Goal: Task Accomplishment & Management: Use online tool/utility

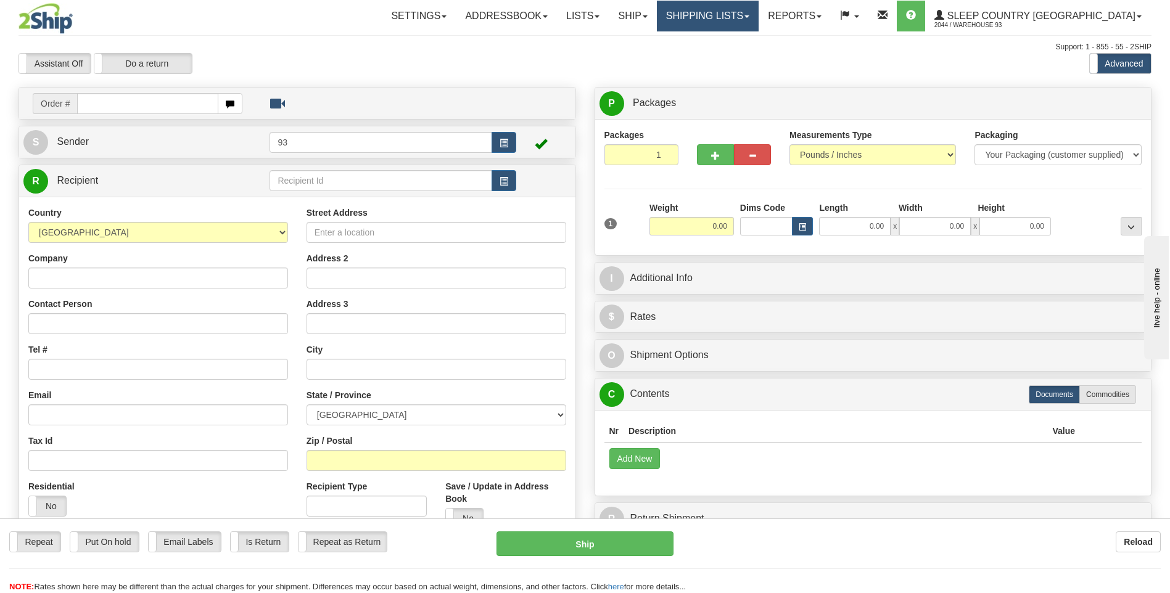
click at [744, 10] on link "Shipping lists" at bounding box center [708, 16] width 102 height 31
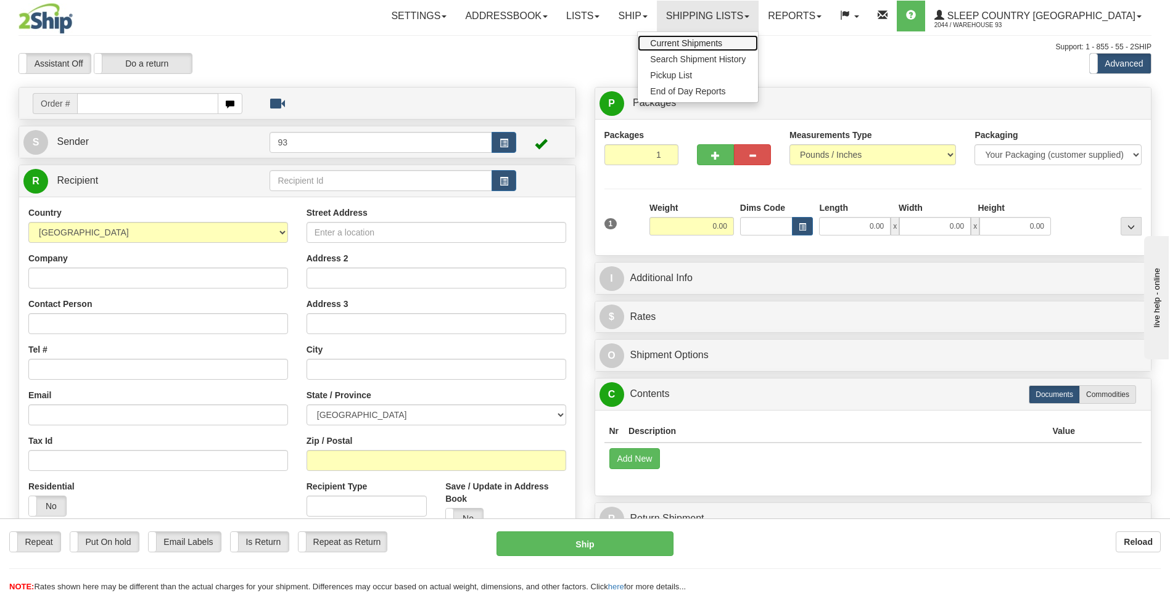
click at [722, 43] on span "Current Shipments" at bounding box center [686, 43] width 72 height 10
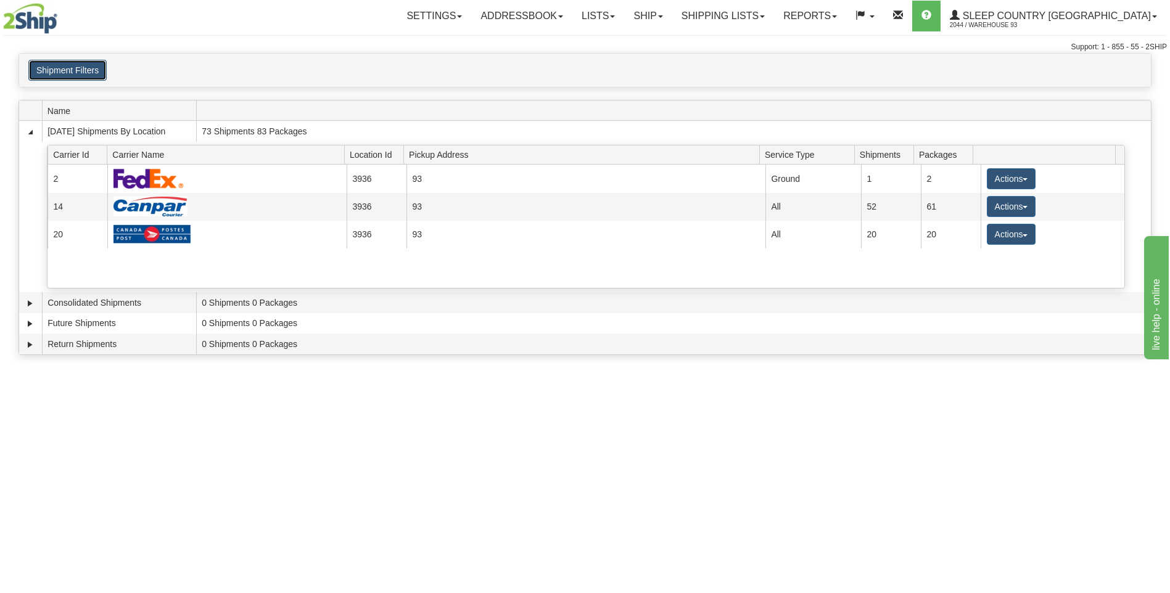
click at [62, 72] on button "Shipment Filters" at bounding box center [67, 70] width 78 height 21
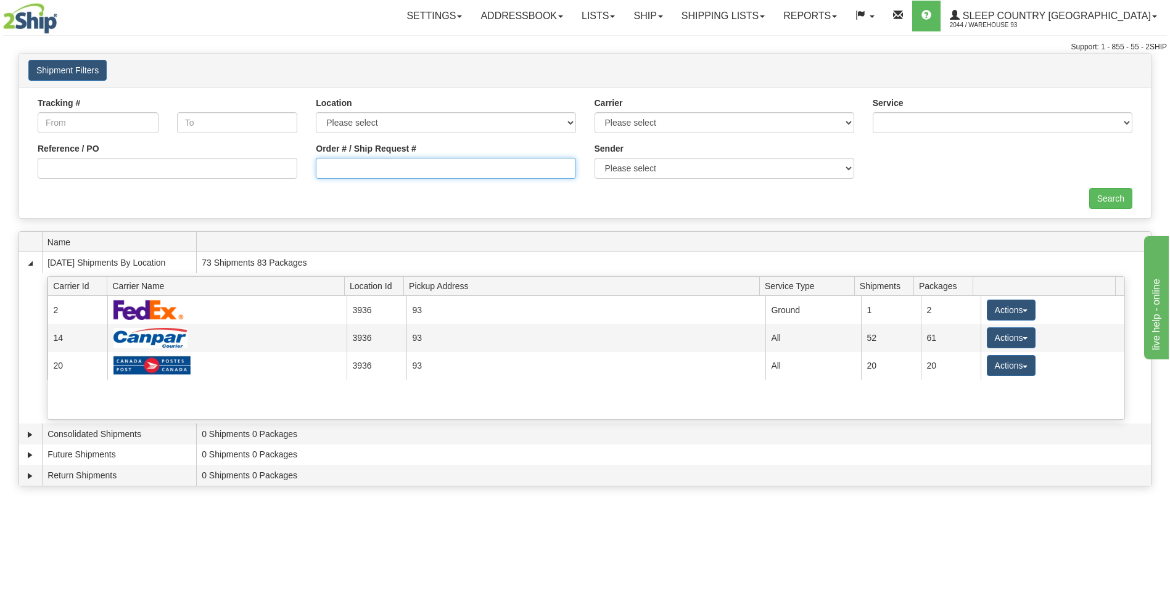
click at [382, 171] on input "Order # / Ship Request #" at bounding box center [446, 168] width 260 height 21
type input "9000i0500007"
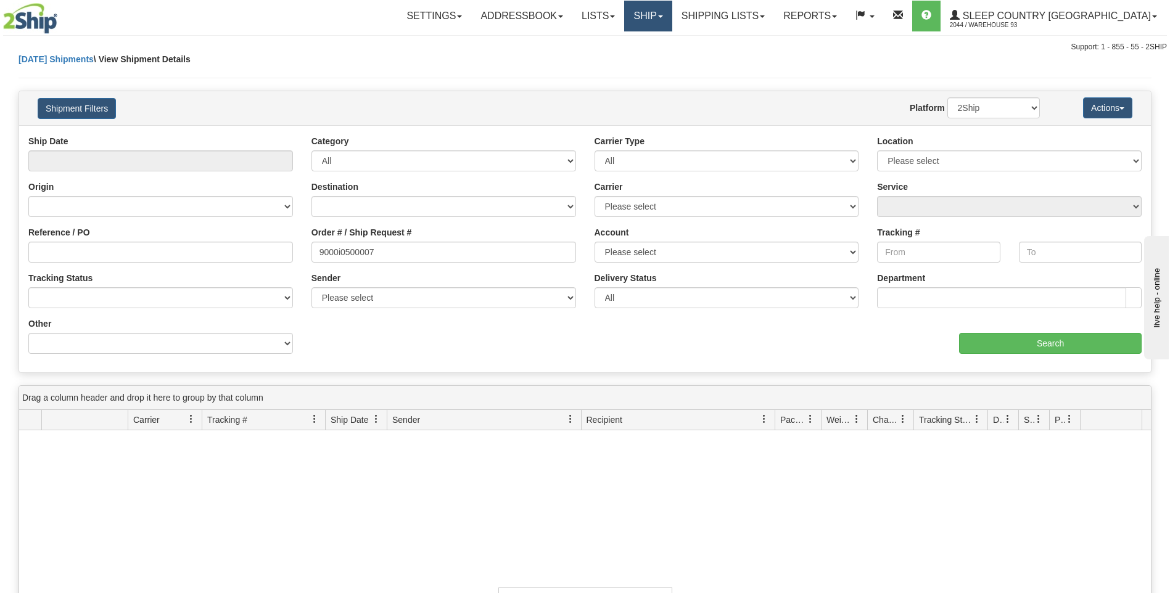
click at [672, 19] on link "Ship" at bounding box center [647, 16] width 47 height 31
click at [672, 43] on link "Ship Screen" at bounding box center [616, 43] width 112 height 16
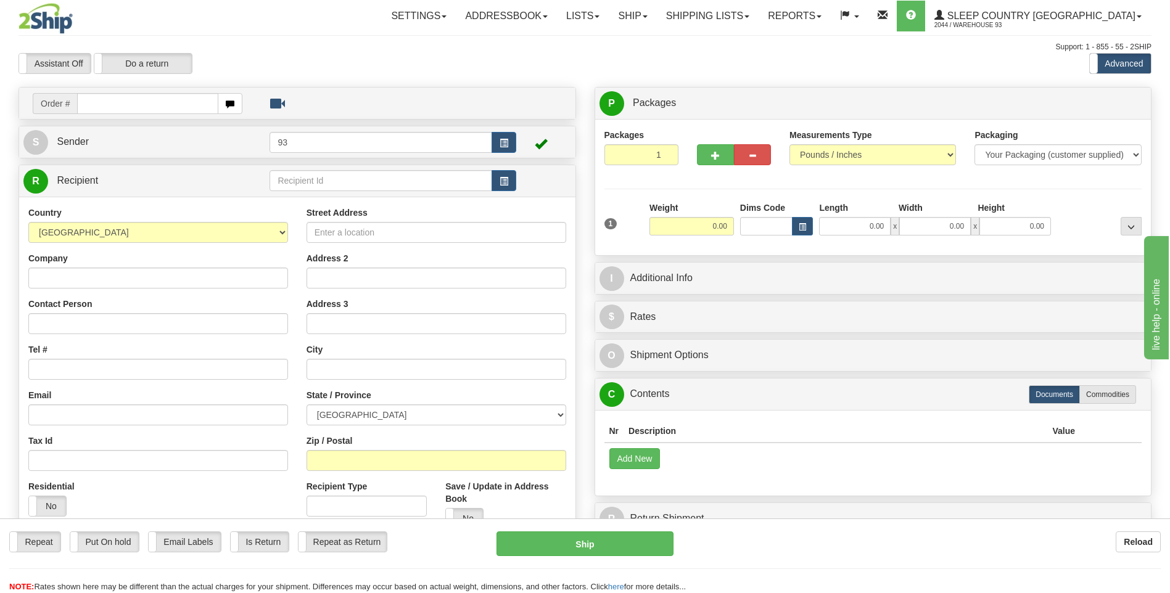
click at [125, 108] on input "text" at bounding box center [147, 103] width 141 height 21
type input "9000i050007"
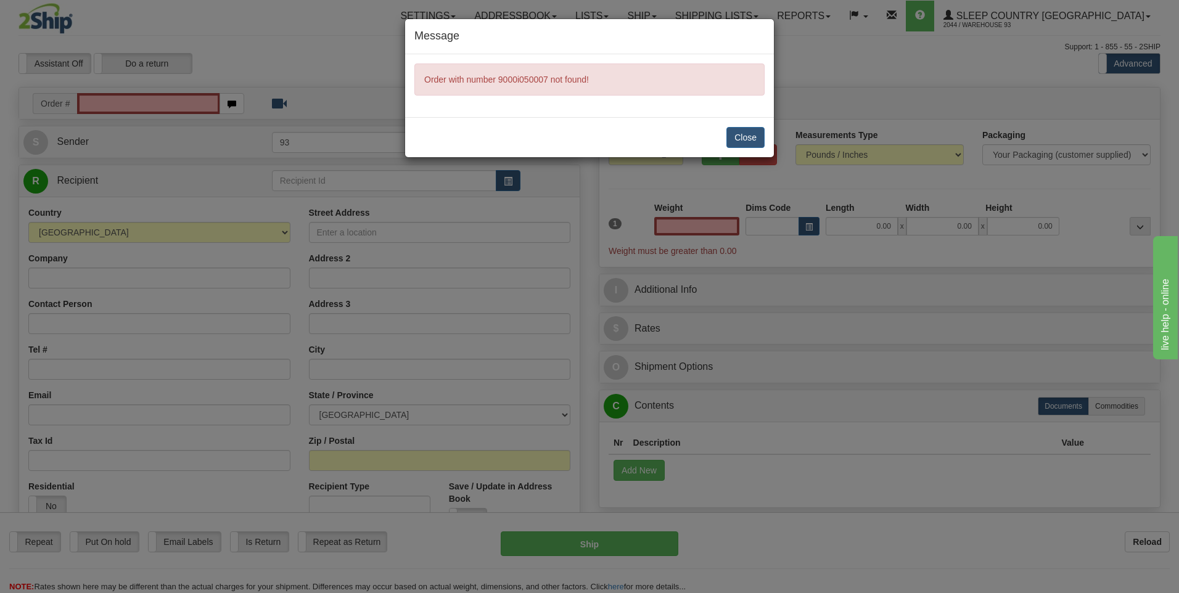
type input "0.00"
click at [745, 134] on button "Close" at bounding box center [746, 137] width 38 height 21
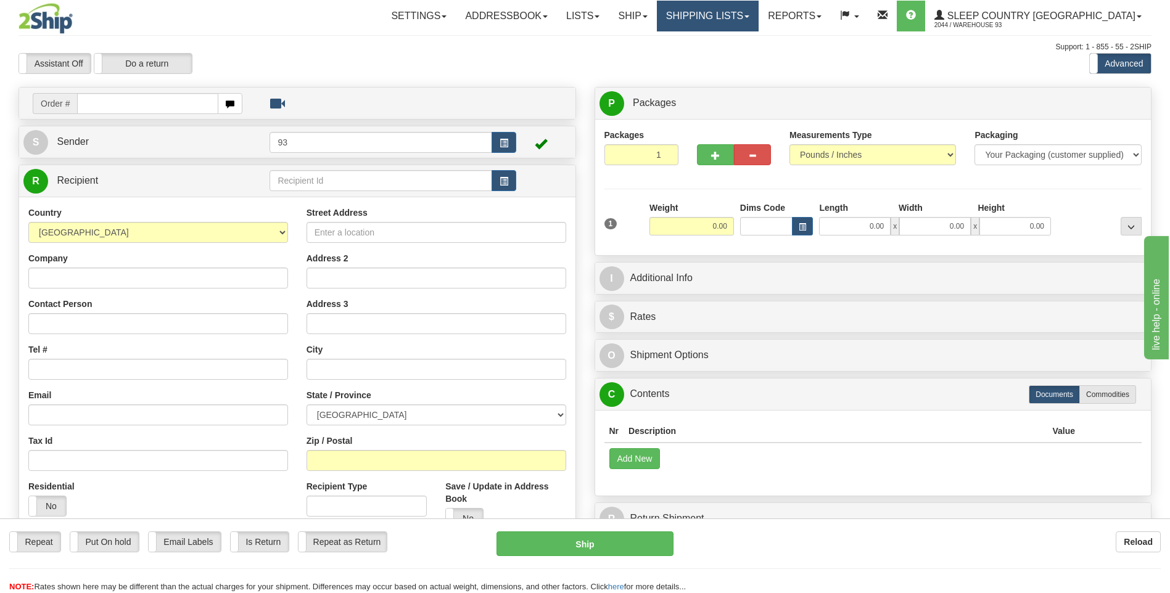
click at [752, 16] on link "Shipping lists" at bounding box center [708, 16] width 102 height 31
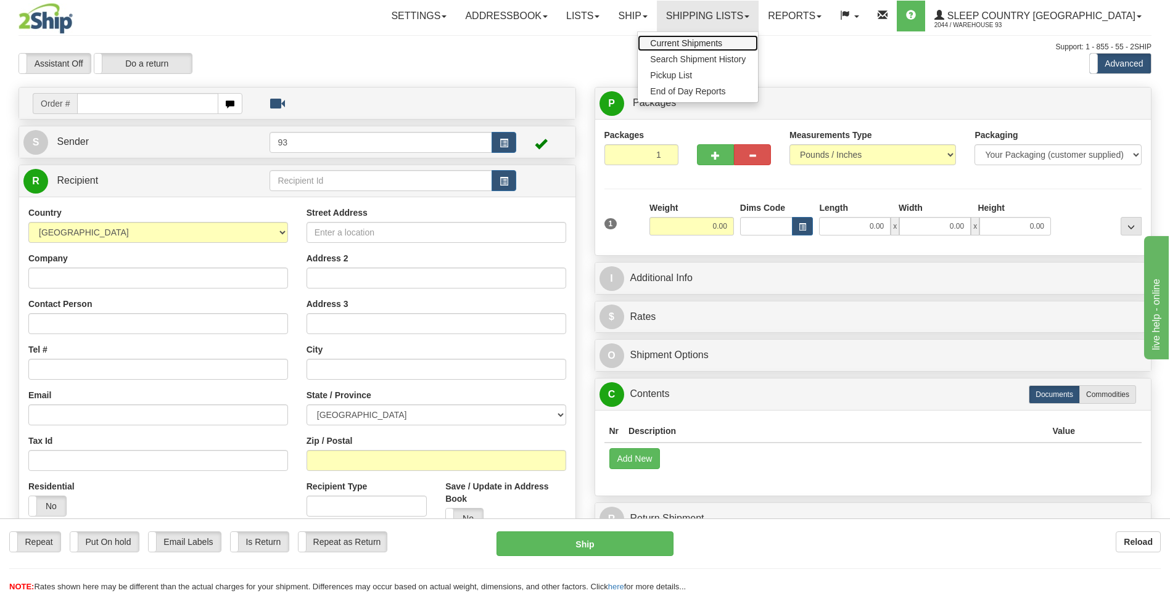
click at [718, 42] on span "Current Shipments" at bounding box center [686, 43] width 72 height 10
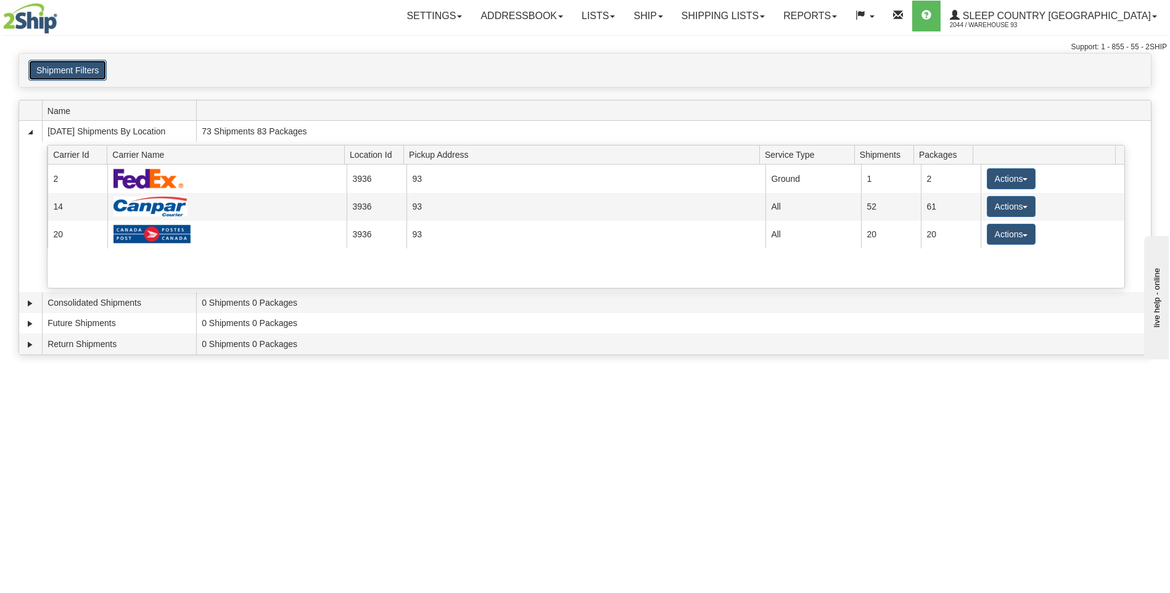
click at [80, 70] on button "Shipment Filters" at bounding box center [67, 70] width 78 height 21
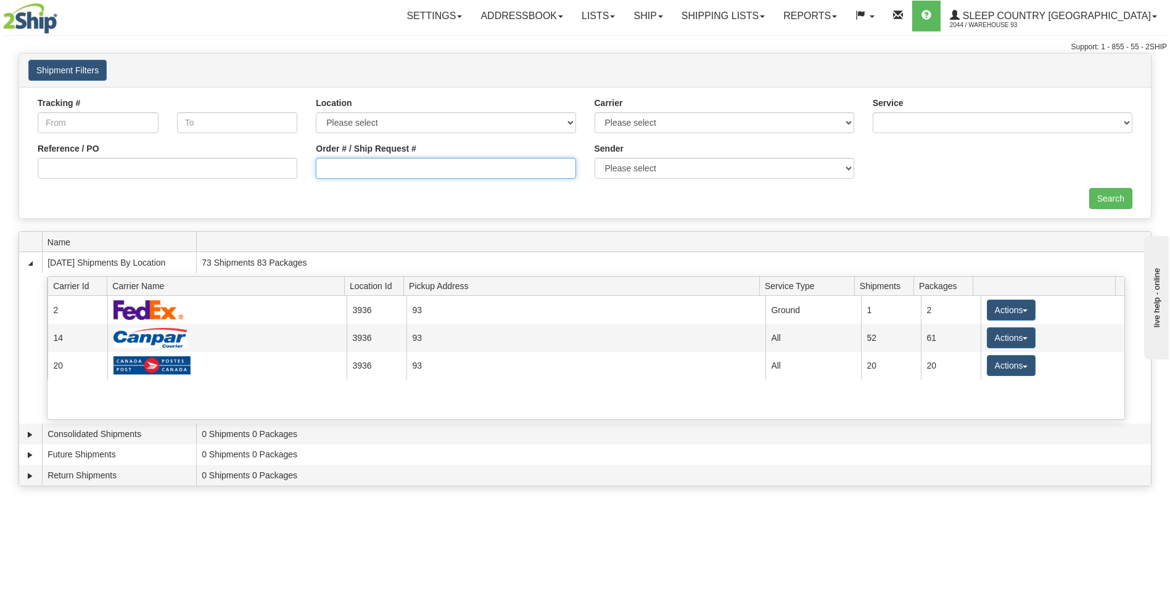
click at [408, 163] on input "Order # / Ship Request #" at bounding box center [446, 168] width 260 height 21
type input "9000I050007"
click at [1109, 192] on input "Search" at bounding box center [1110, 198] width 43 height 21
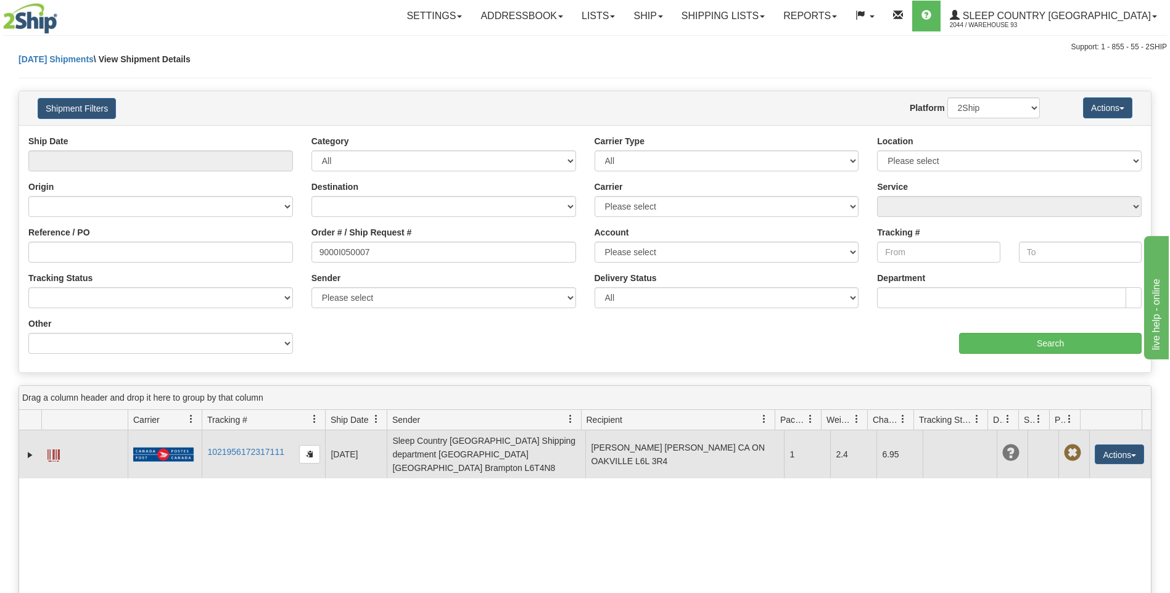
click at [55, 450] on span at bounding box center [53, 456] width 12 height 12
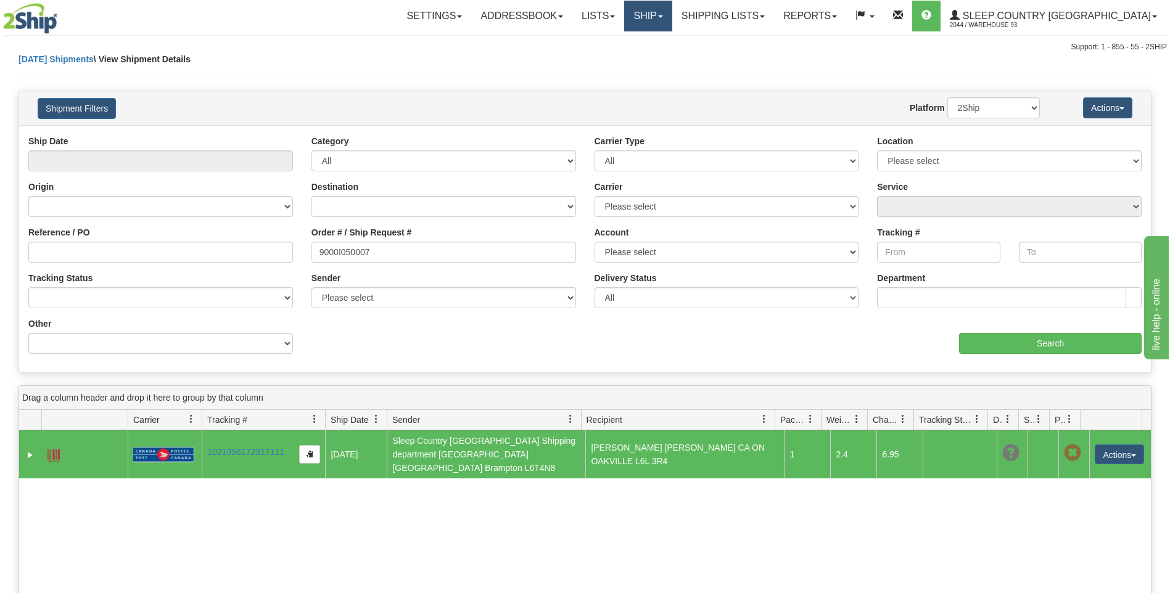
drag, startPoint x: 692, startPoint y: 9, endPoint x: 687, endPoint y: 17, distance: 9.4
click at [672, 9] on link "Ship" at bounding box center [647, 16] width 47 height 31
click at [619, 43] on span "Ship Screen" at bounding box center [595, 43] width 47 height 10
